Goal: Transaction & Acquisition: Purchase product/service

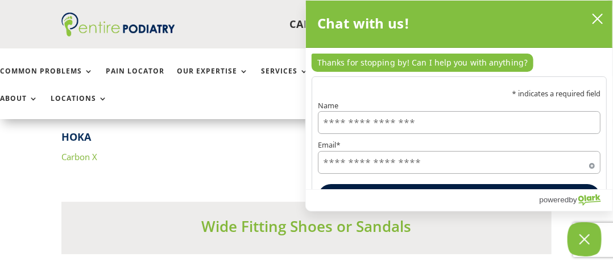
scroll to position [7486, 0]
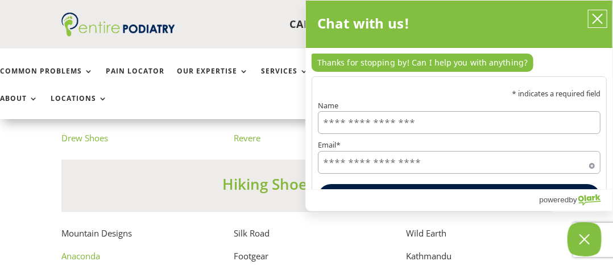
click at [593, 21] on icon "close chatbox" at bounding box center [597, 18] width 11 height 11
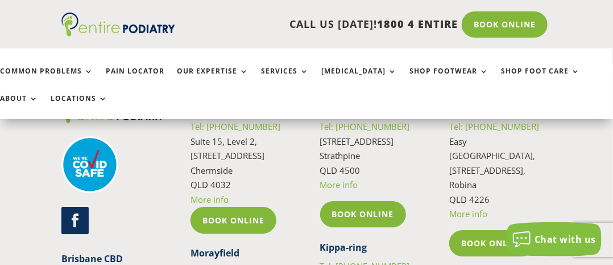
scroll to position [8959, 0]
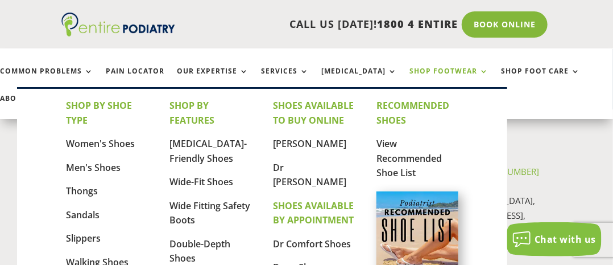
click at [458, 76] on link "Shop Footwear" at bounding box center [449, 79] width 79 height 24
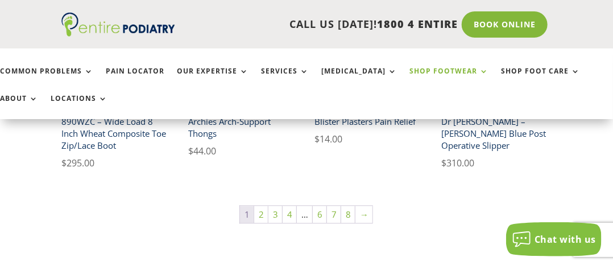
scroll to position [820, 0]
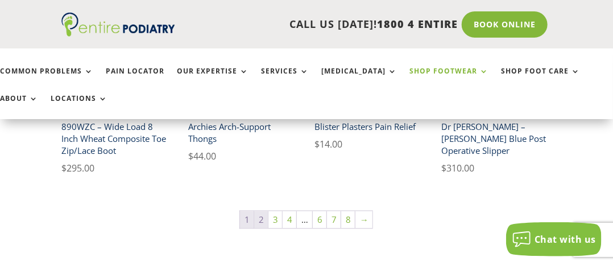
click at [262, 221] on link "2" at bounding box center [261, 219] width 14 height 17
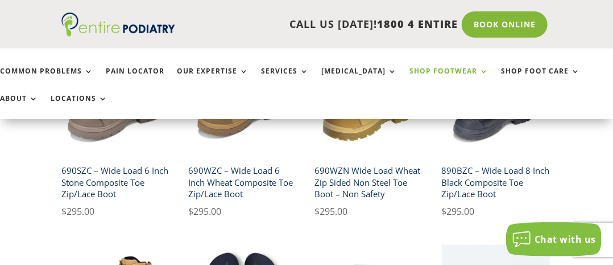
scroll to position [548, 0]
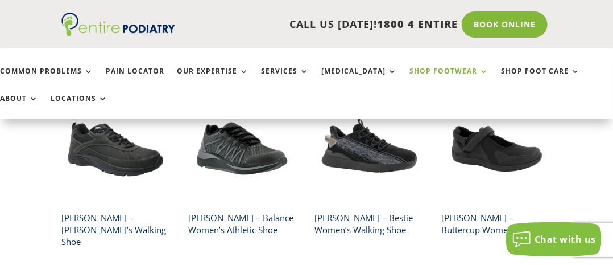
scroll to position [820, 0]
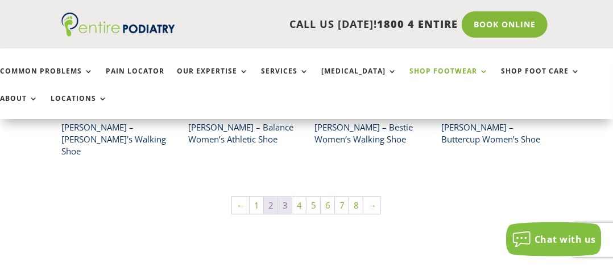
click at [287, 199] on link "3" at bounding box center [285, 204] width 14 height 17
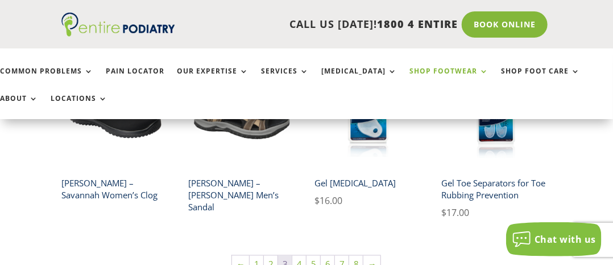
scroll to position [826, 0]
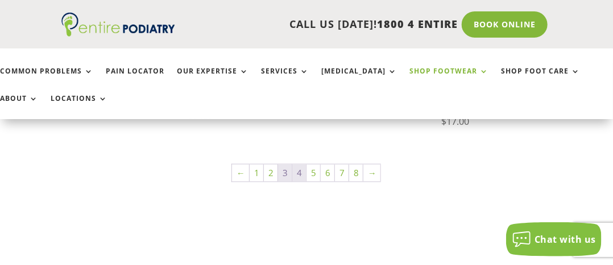
click at [298, 164] on link "4" at bounding box center [299, 172] width 14 height 17
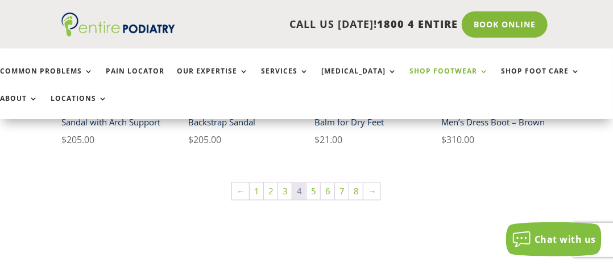
scroll to position [822, 0]
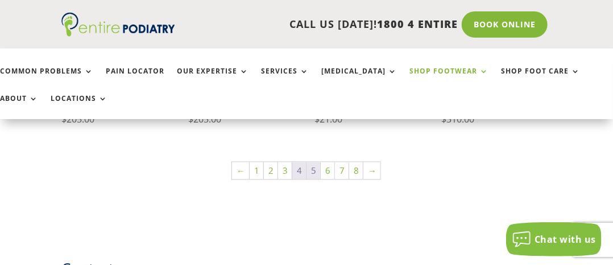
click at [316, 171] on link "5" at bounding box center [314, 170] width 14 height 17
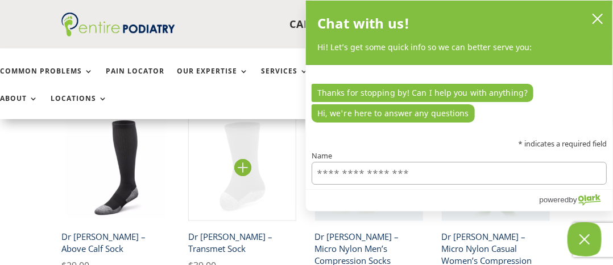
scroll to position [592, 0]
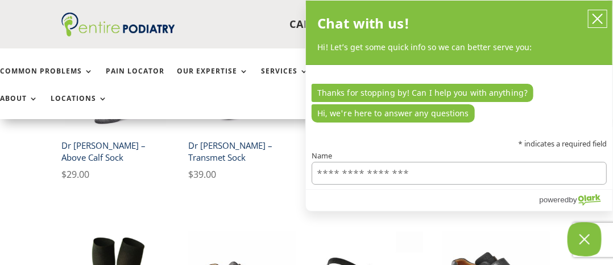
click at [601, 19] on icon "close chatbox" at bounding box center [597, 18] width 11 height 11
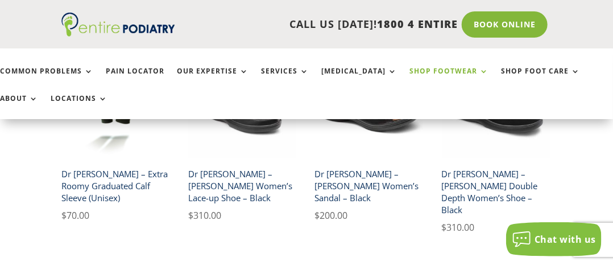
scroll to position [865, 0]
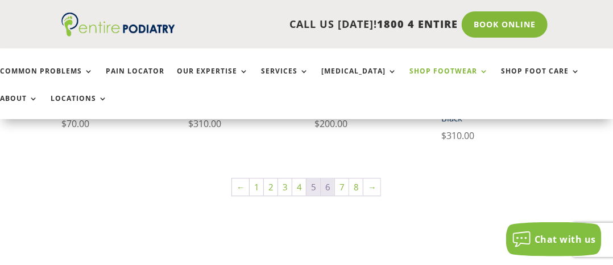
click at [327, 178] on link "6" at bounding box center [328, 186] width 14 height 17
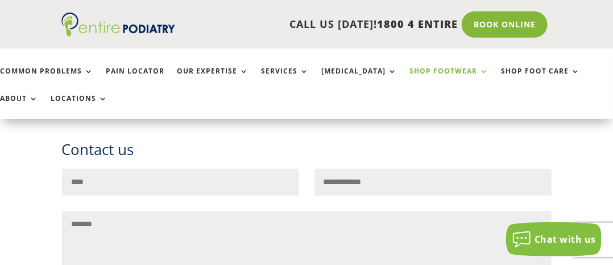
scroll to position [1002, 0]
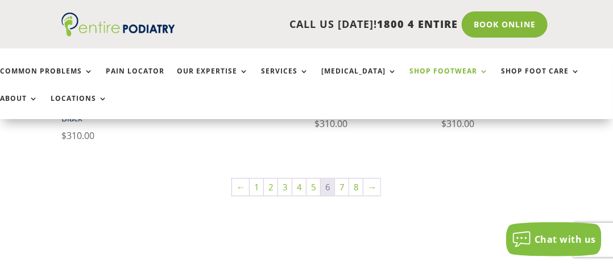
scroll to position [866, 0]
click at [341, 177] on link "7" at bounding box center [342, 185] width 14 height 17
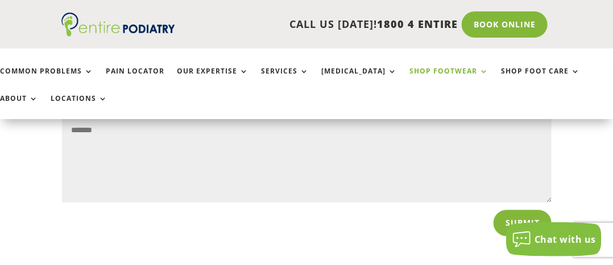
scroll to position [1185, 0]
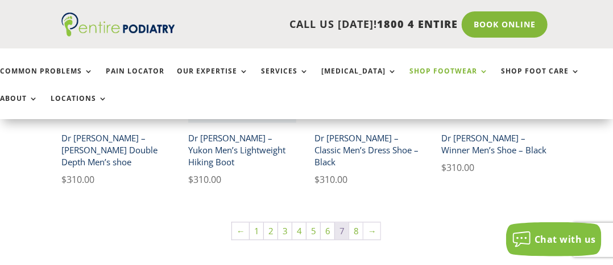
scroll to position [867, 0]
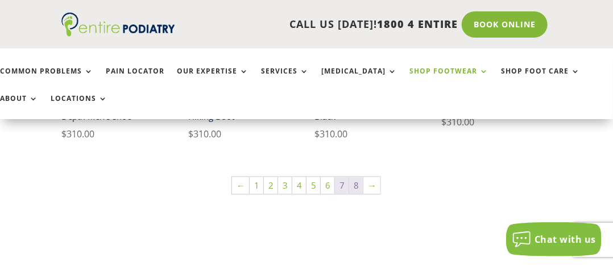
click at [353, 176] on link "8" at bounding box center [356, 184] width 14 height 17
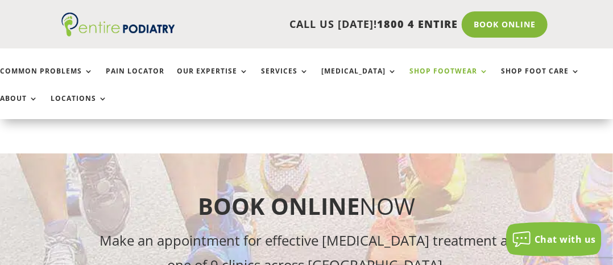
scroll to position [913, 0]
